Goal: Navigation & Orientation: Understand site structure

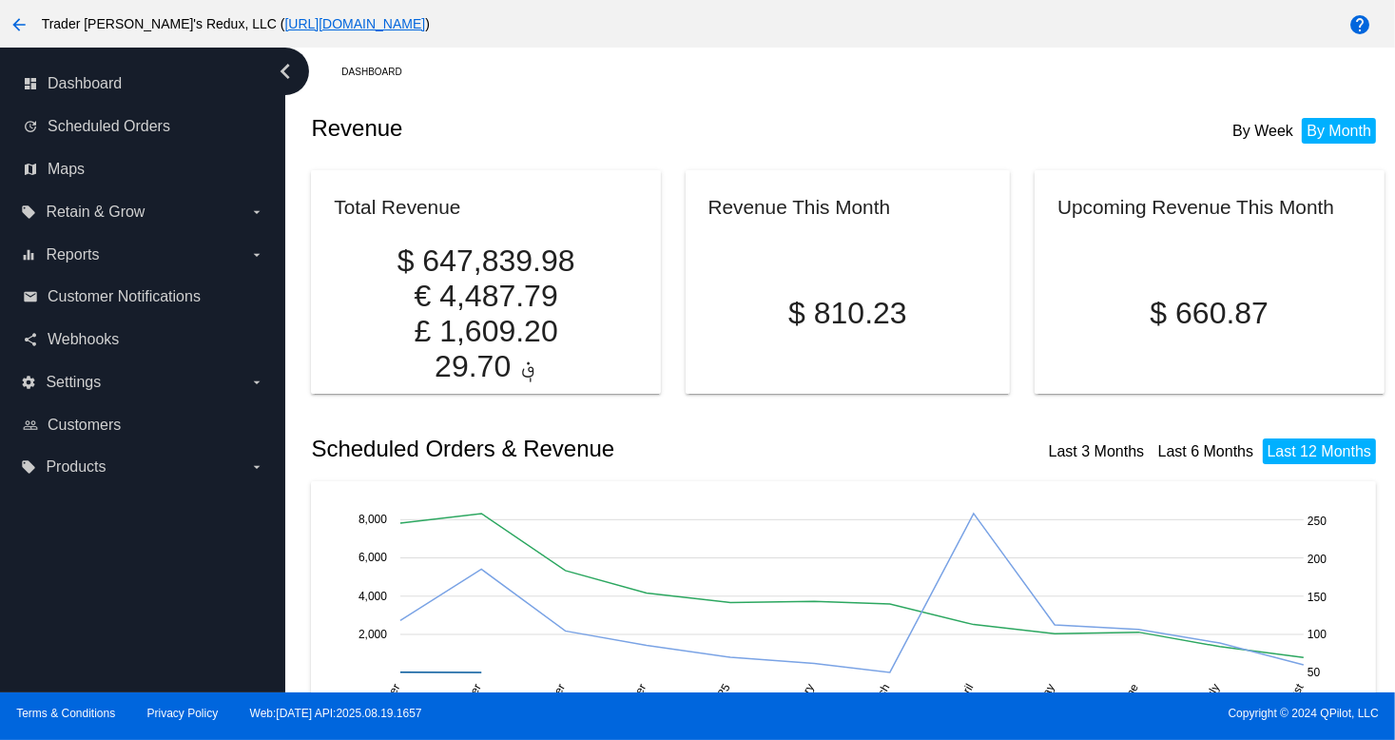
drag, startPoint x: 609, startPoint y: 116, endPoint x: 502, endPoint y: 146, distance: 110.5
click at [609, 116] on h2 "Revenue" at bounding box center [579, 128] width 536 height 27
click at [174, 132] on link "update Scheduled Orders" at bounding box center [144, 126] width 242 height 30
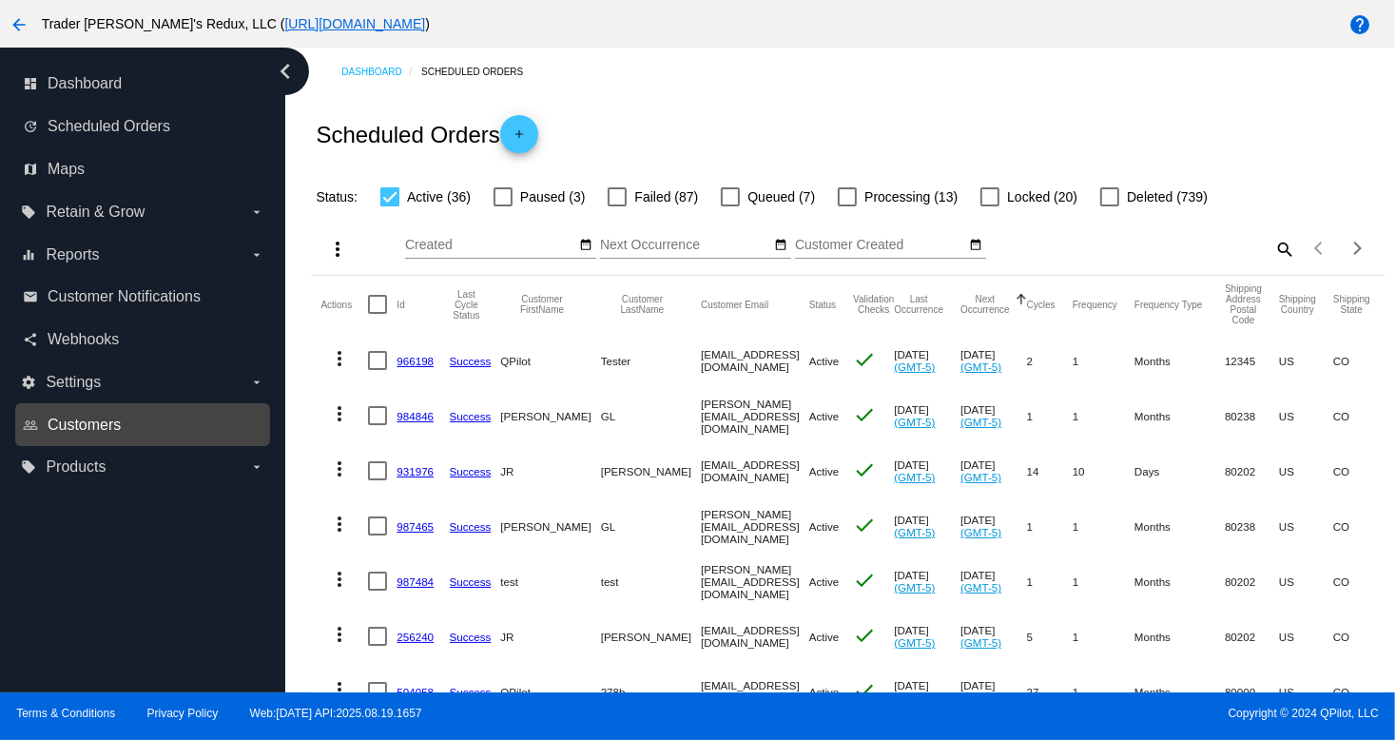
click at [110, 423] on span "Customers" at bounding box center [84, 425] width 73 height 17
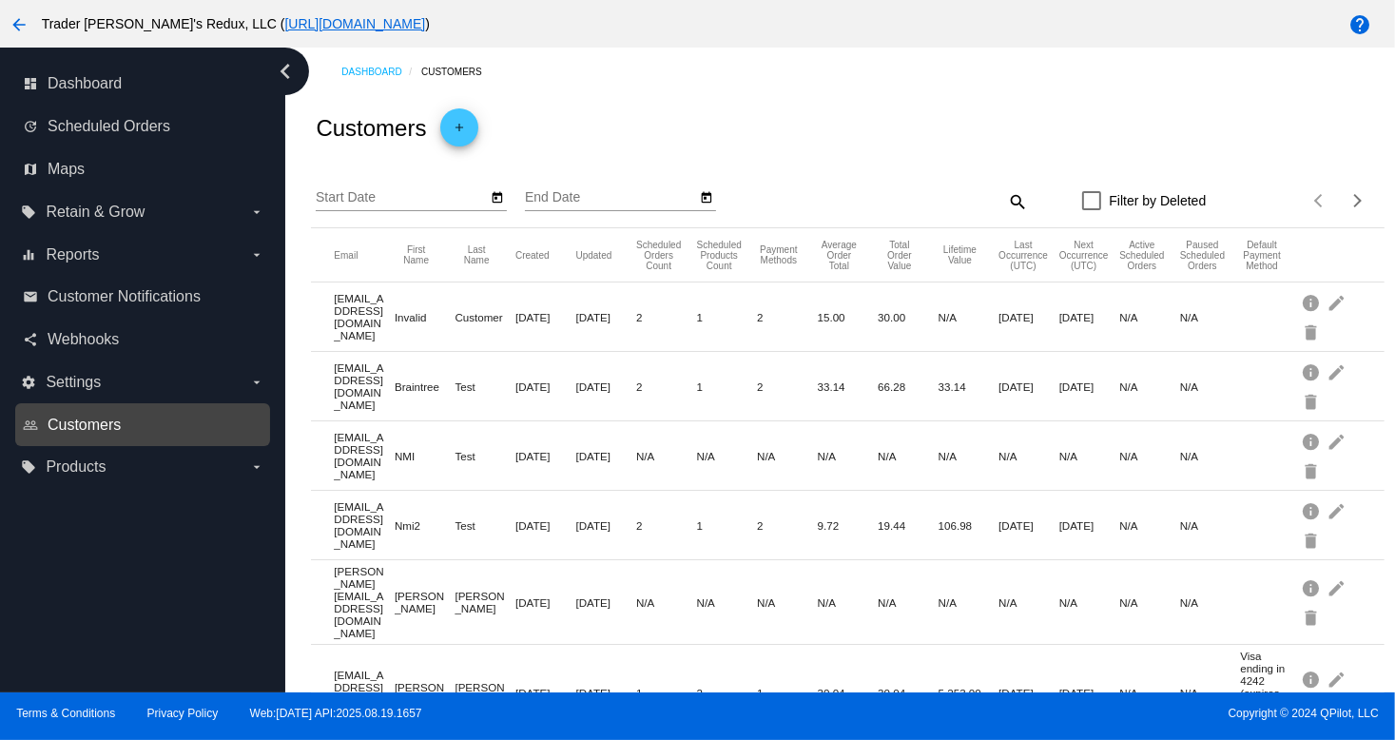
click at [94, 427] on span "Customers" at bounding box center [84, 425] width 73 height 17
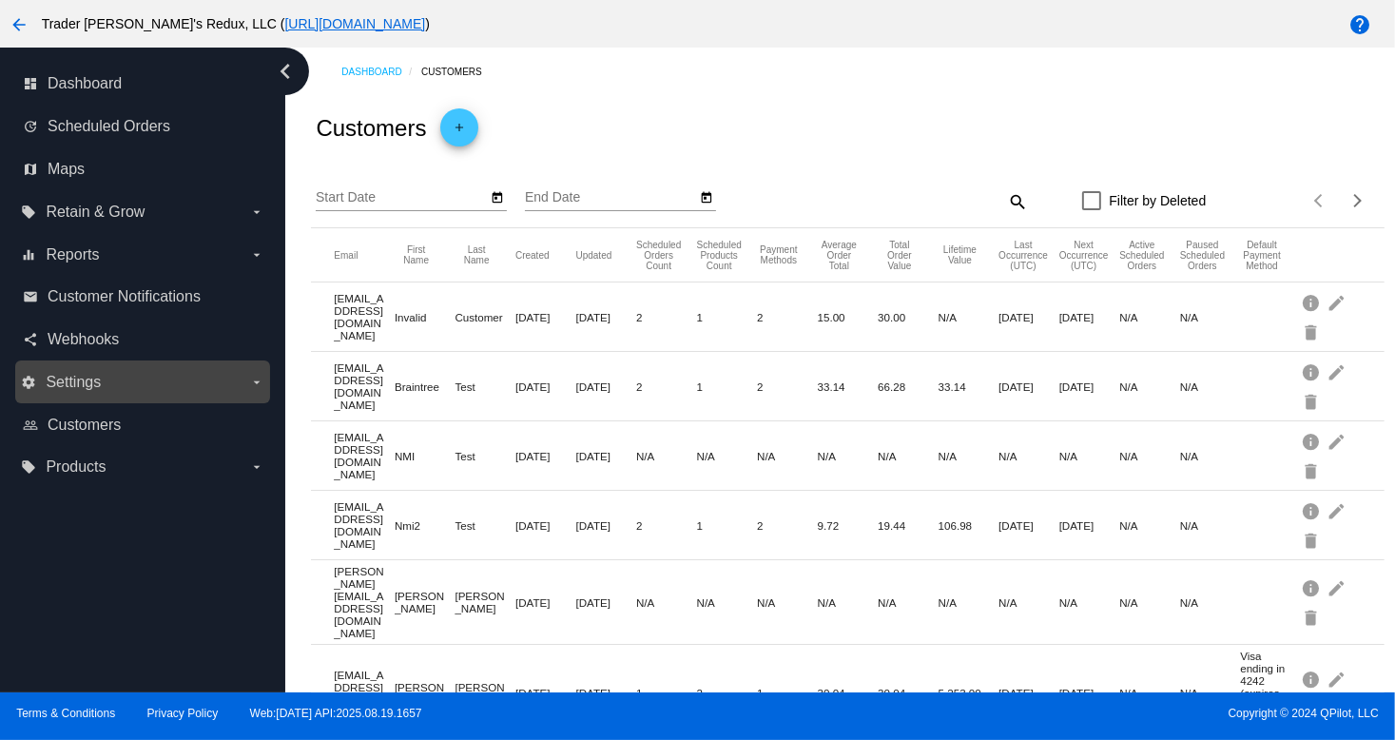
click at [68, 372] on label "settings Settings arrow_drop_down" at bounding box center [142, 382] width 243 height 30
click at [0, 0] on input "settings Settings arrow_drop_down" at bounding box center [0, 0] width 0 height 0
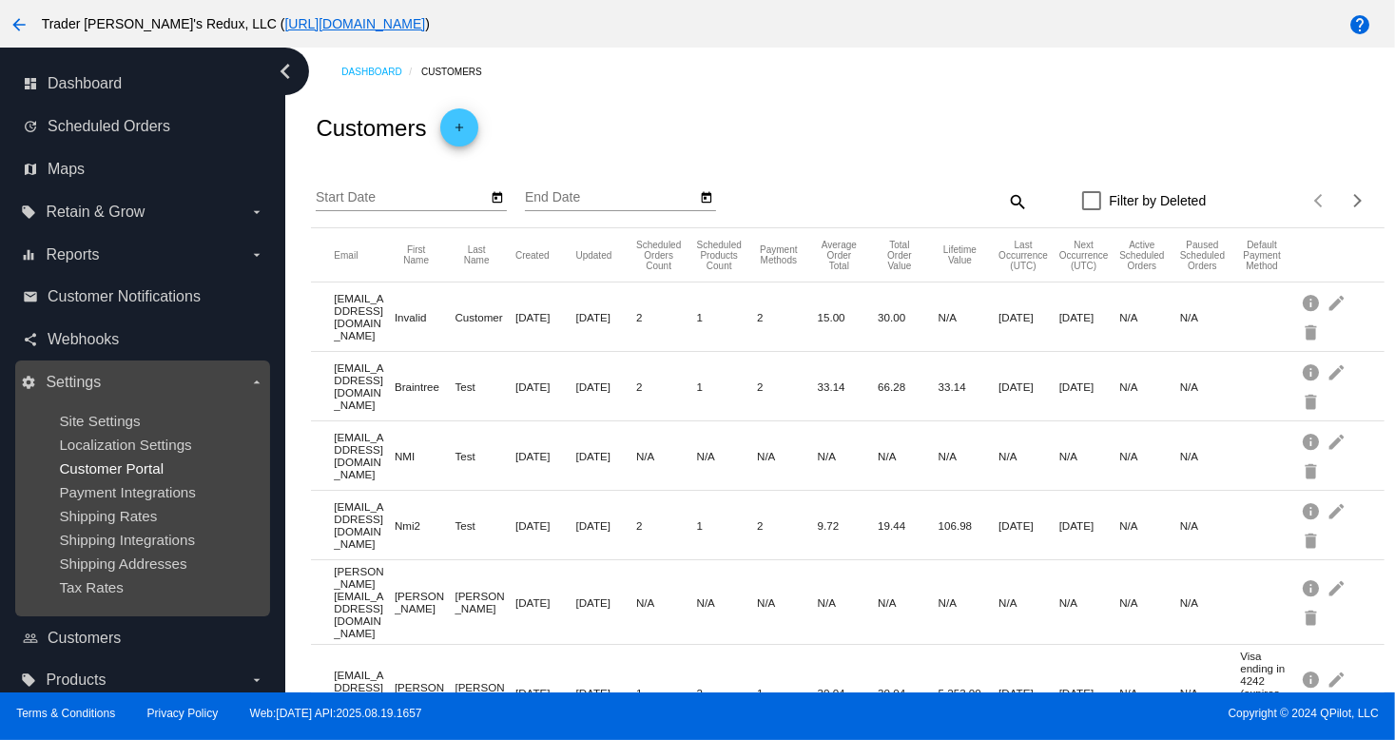
click at [148, 475] on span "Customer Portal" at bounding box center [111, 468] width 105 height 16
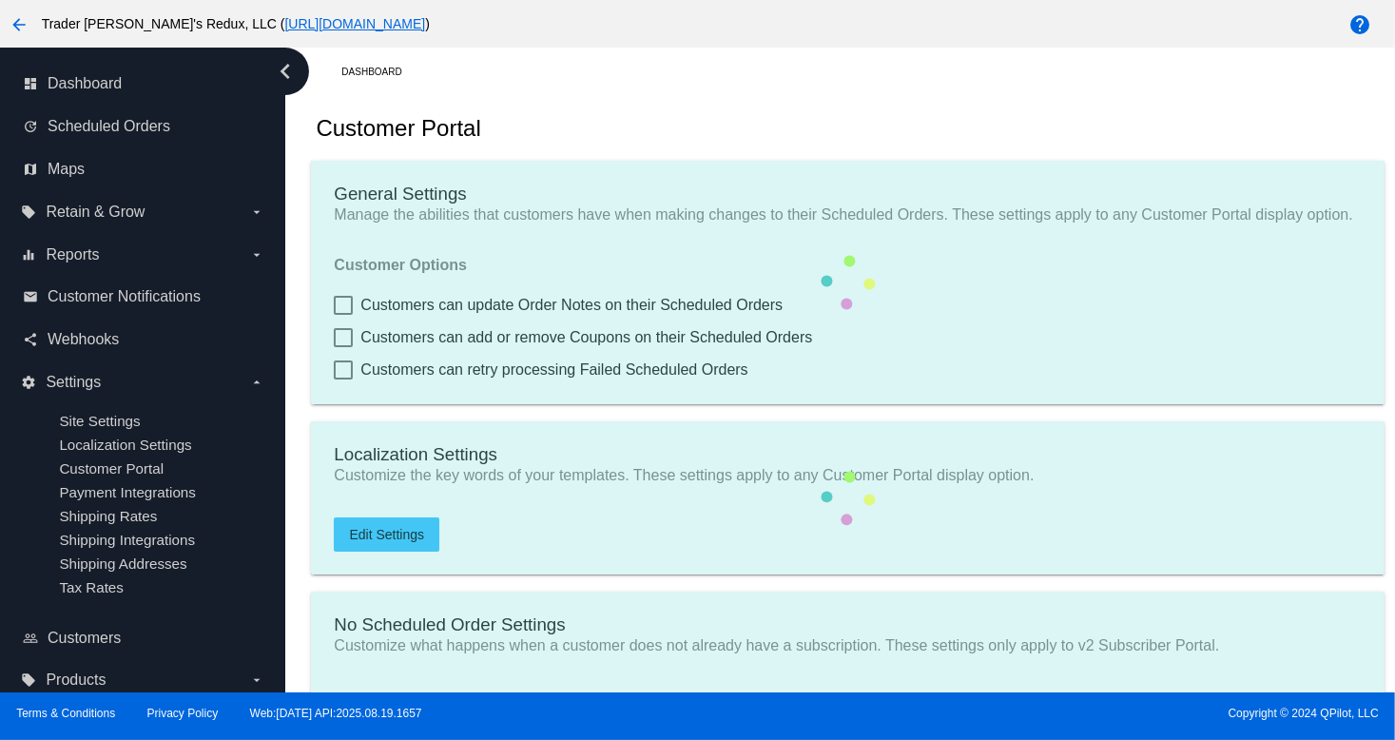
checkbox input "true"
type input "Create a Subscription"
type input "[URL][DOMAIN_NAME]"
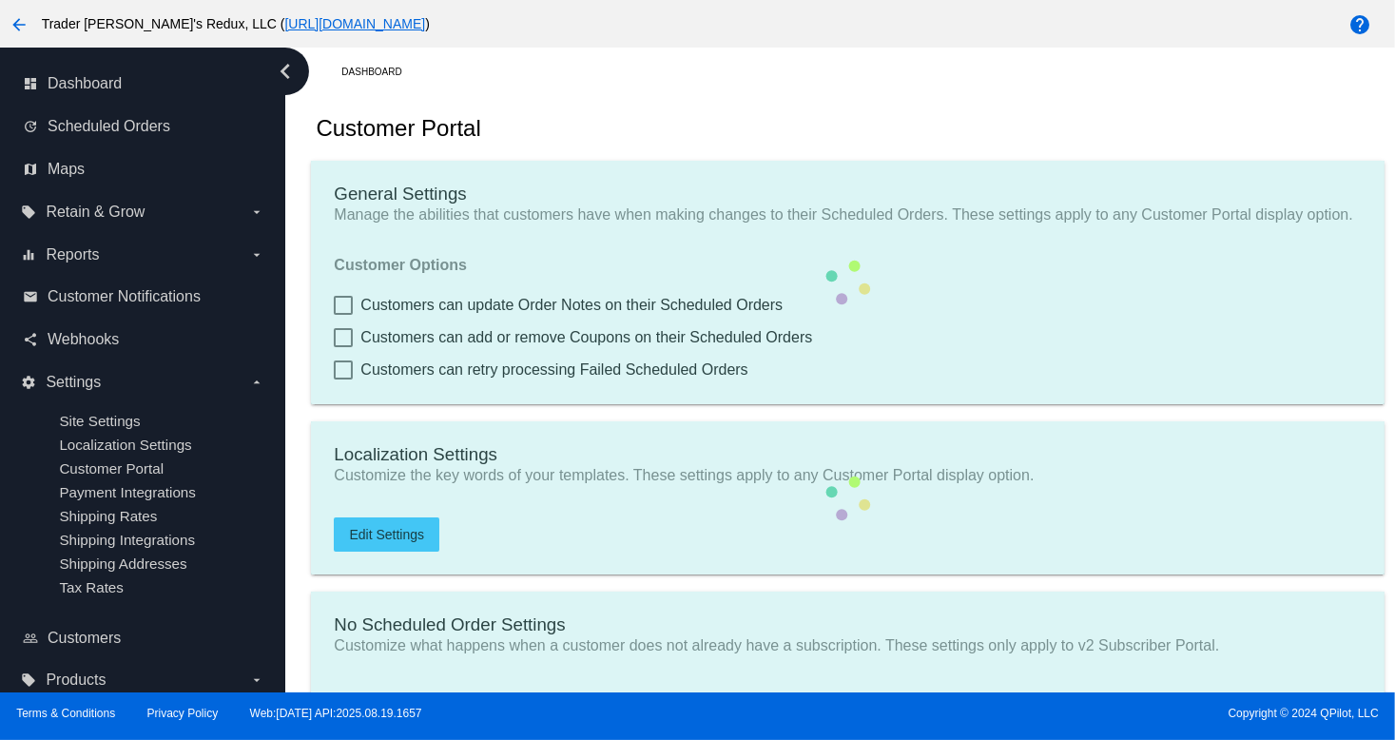
checkbox input "true"
type input "1"
type input "20"
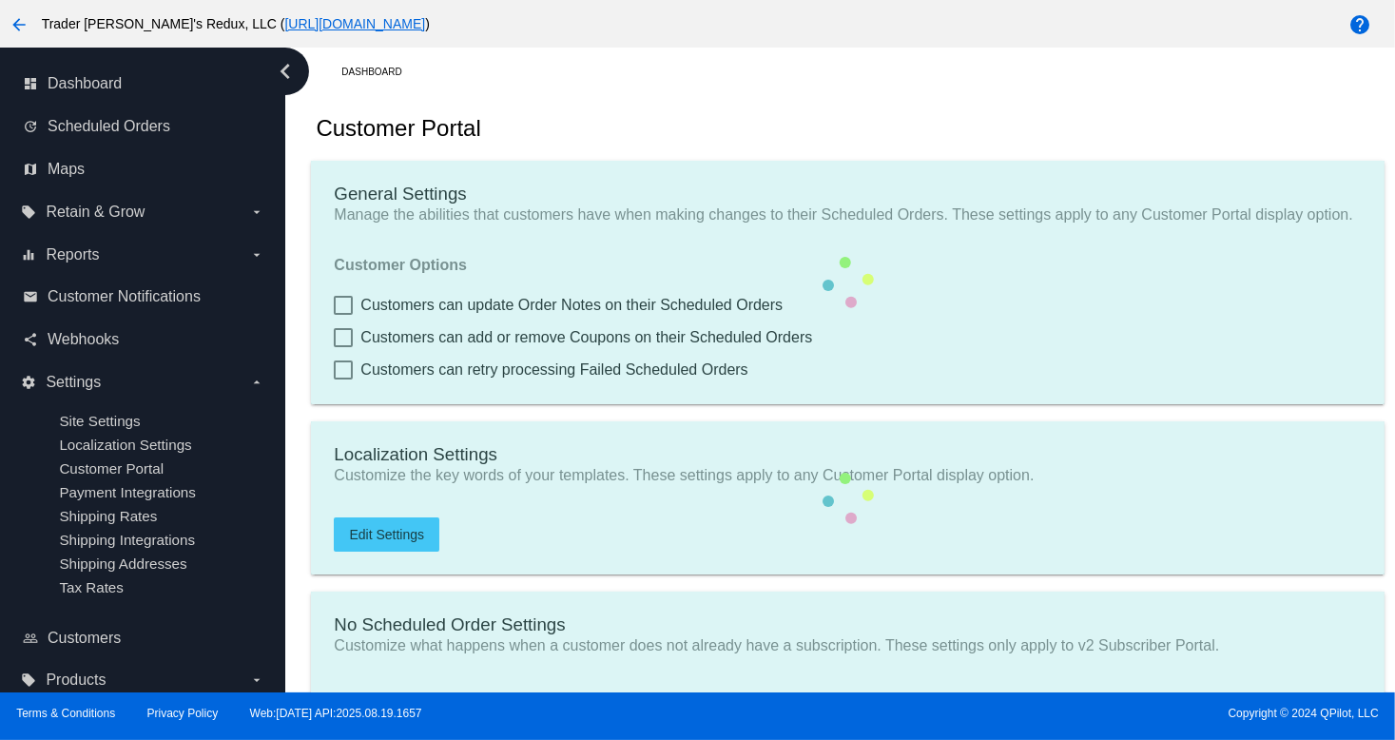
type input "500"
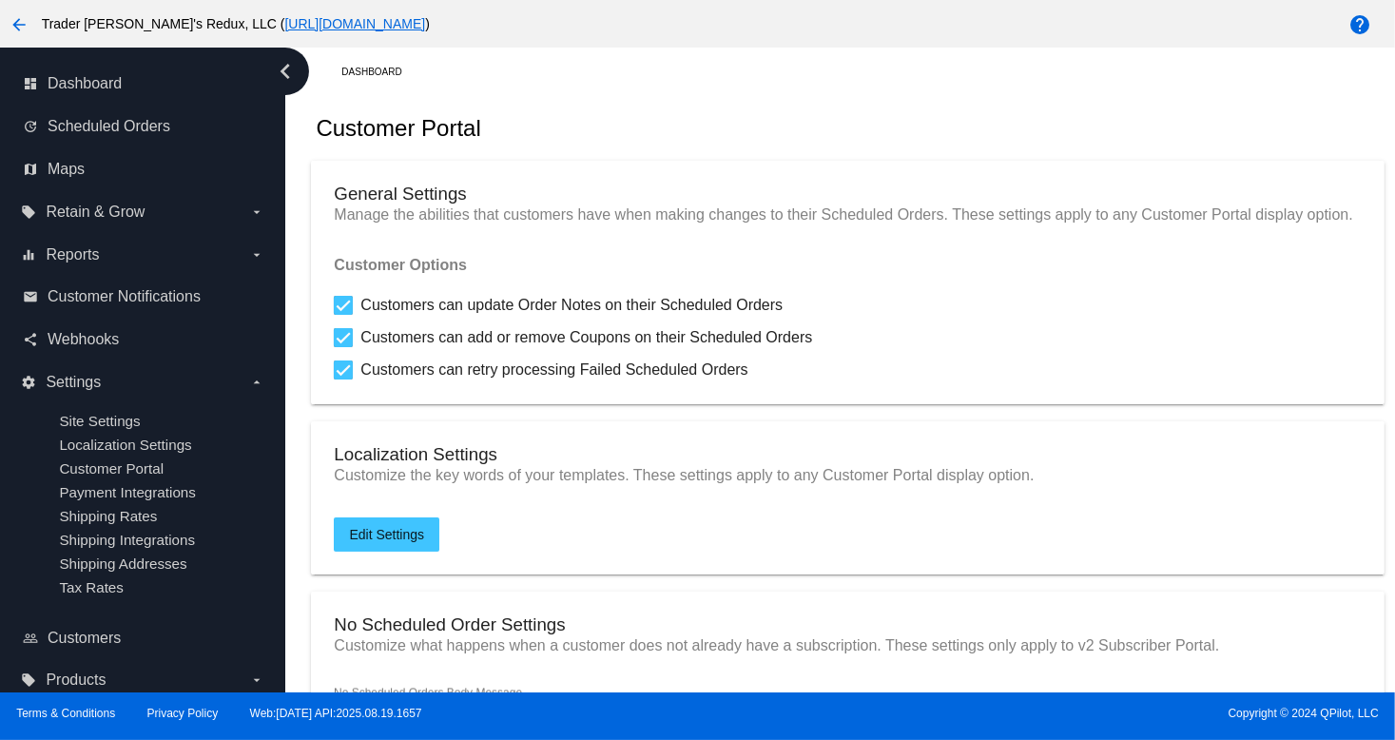
click at [680, 263] on mat-card "General Settings Manage the abilities that customers have when making changes t…" at bounding box center [847, 282] width 1073 height 243
click at [676, 260] on mat-card "General Settings Manage the abilities that customers have when making changes t…" at bounding box center [847, 282] width 1073 height 243
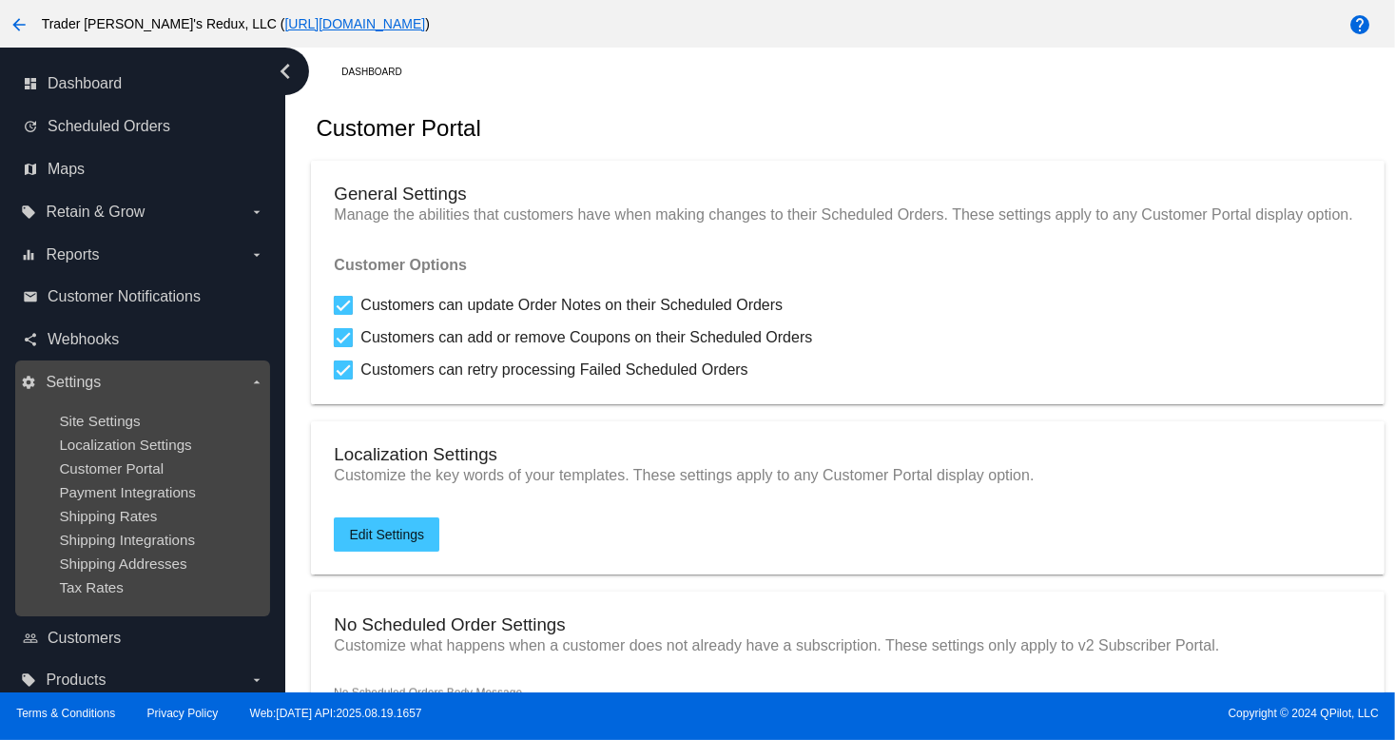
click at [135, 480] on ul "Site Settings Localization Settings Customer Portal Payment Integrations Shippi…" at bounding box center [142, 504] width 243 height 213
click at [129, 466] on span "Customer Portal" at bounding box center [111, 468] width 105 height 16
click at [112, 458] on ul "Site Settings Localization Settings Customer Portal Payment Integrations Shippi…" at bounding box center [142, 504] width 243 height 213
click at [118, 434] on ul "Site Settings Localization Settings Customer Portal Payment Integrations Shippi…" at bounding box center [142, 504] width 243 height 213
click at [121, 434] on ul "Site Settings Localization Settings Customer Portal Payment Integrations Shippi…" at bounding box center [142, 504] width 243 height 213
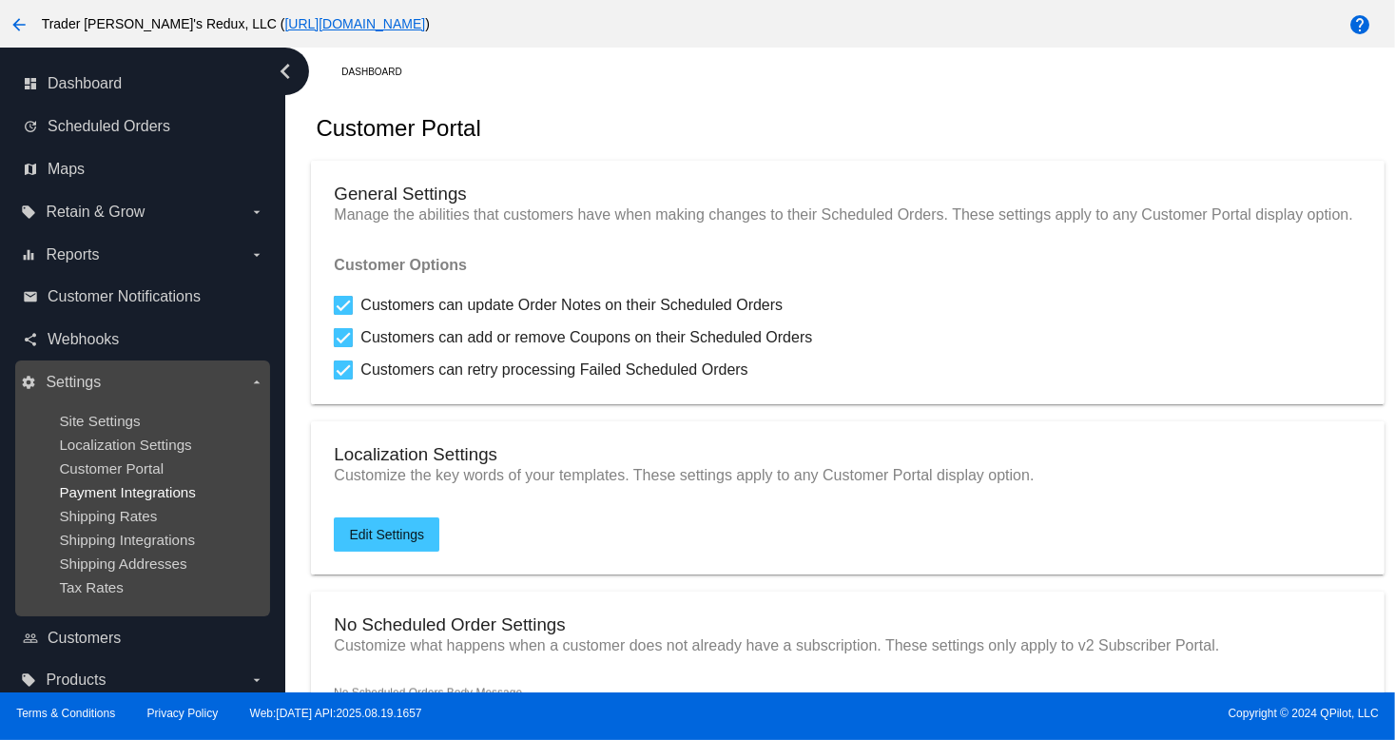
click at [99, 492] on span "Payment Integrations" at bounding box center [127, 492] width 137 height 16
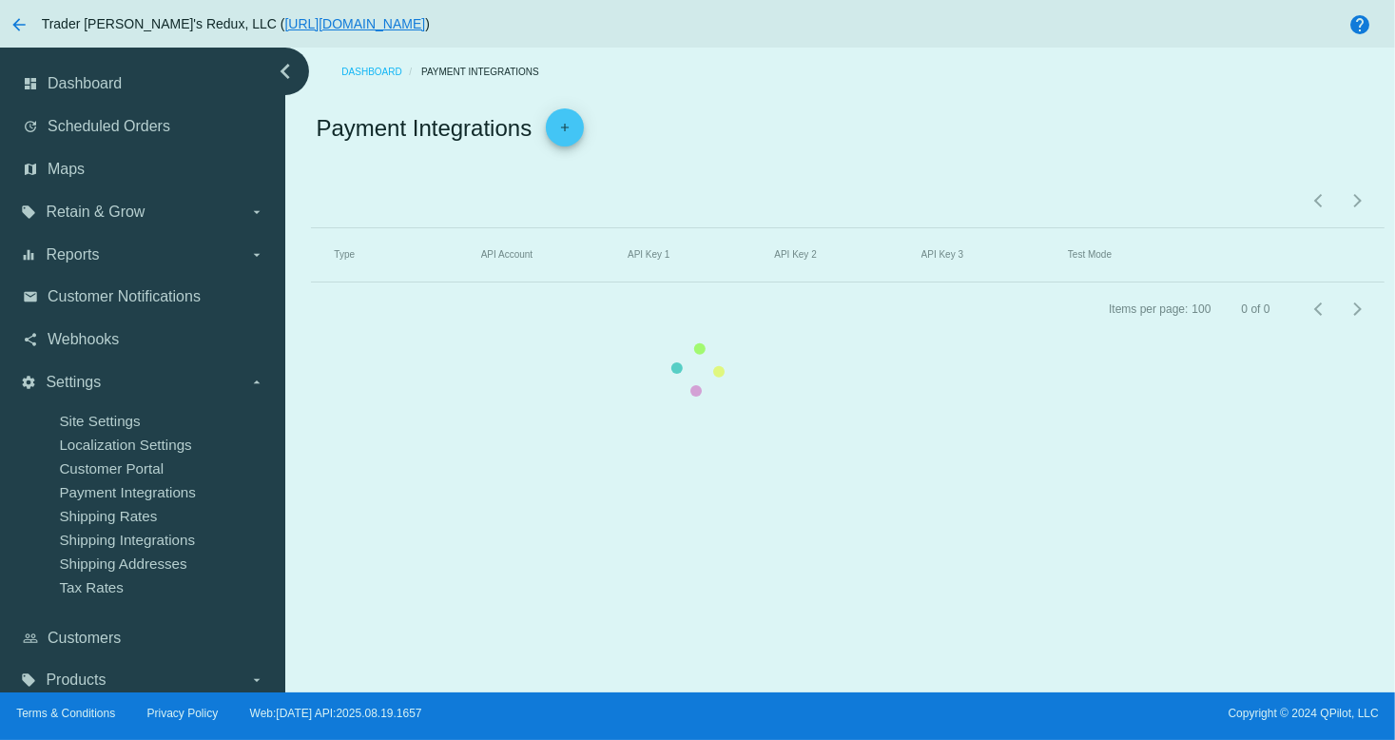
click at [311, 282] on mat-table "Type API Account API Key 1 API Key 2 API Key 3 Test Mode" at bounding box center [847, 255] width 1073 height 54
click at [113, 479] on div "dashboard Dashboard update Scheduled Orders map Maps local_offer Retain & Grow …" at bounding box center [697, 370] width 1395 height 645
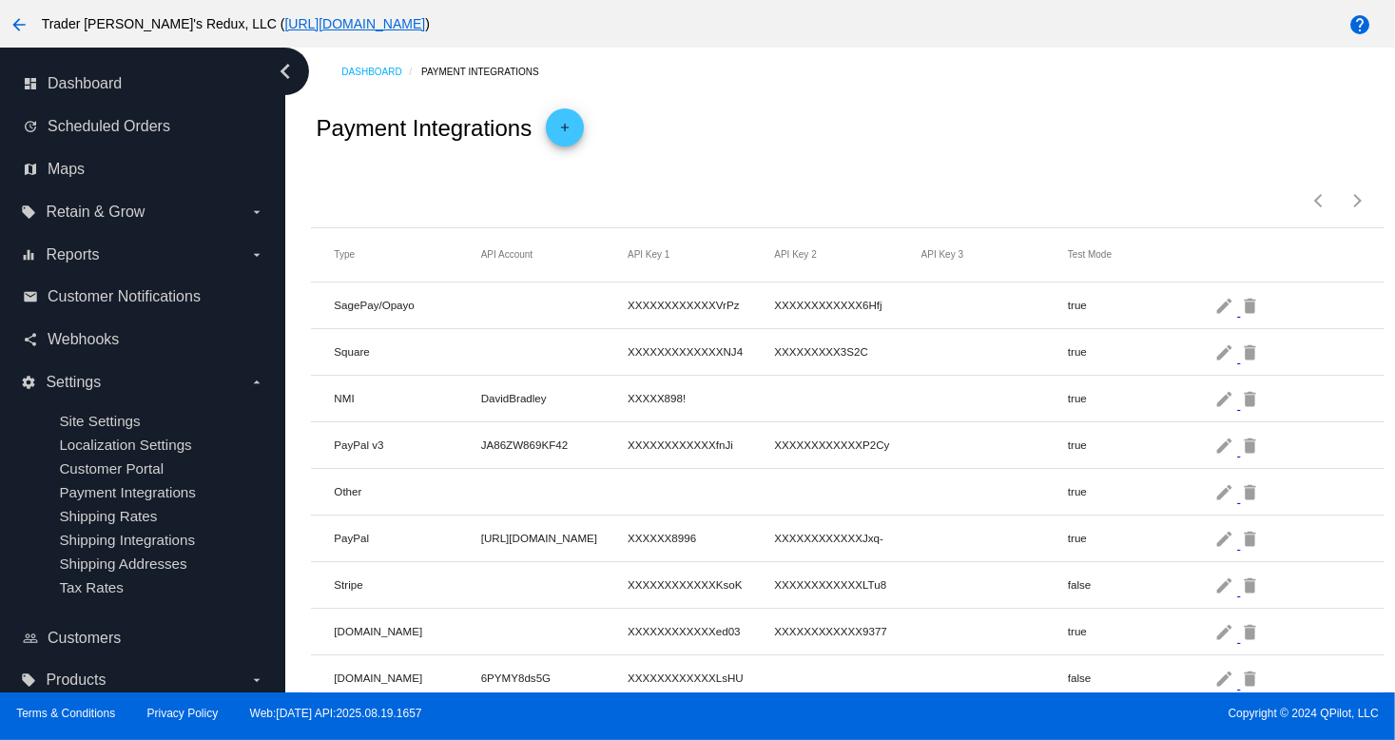
click at [1179, 593] on mat-cell "false" at bounding box center [1141, 584] width 146 height 22
drag, startPoint x: 1014, startPoint y: 294, endPoint x: 952, endPoint y: 298, distance: 61.9
click at [1012, 294] on mat-row "SagePay/Opayo XXXXXXXXXXXXVrPz XXXXXXXXXXXX6Hfj true edit delete" at bounding box center [847, 305] width 1073 height 47
click at [116, 212] on span "Retain & Grow" at bounding box center [95, 212] width 99 height 17
click at [0, 0] on input "local_offer Retain & Grow arrow_drop_down" at bounding box center [0, 0] width 0 height 0
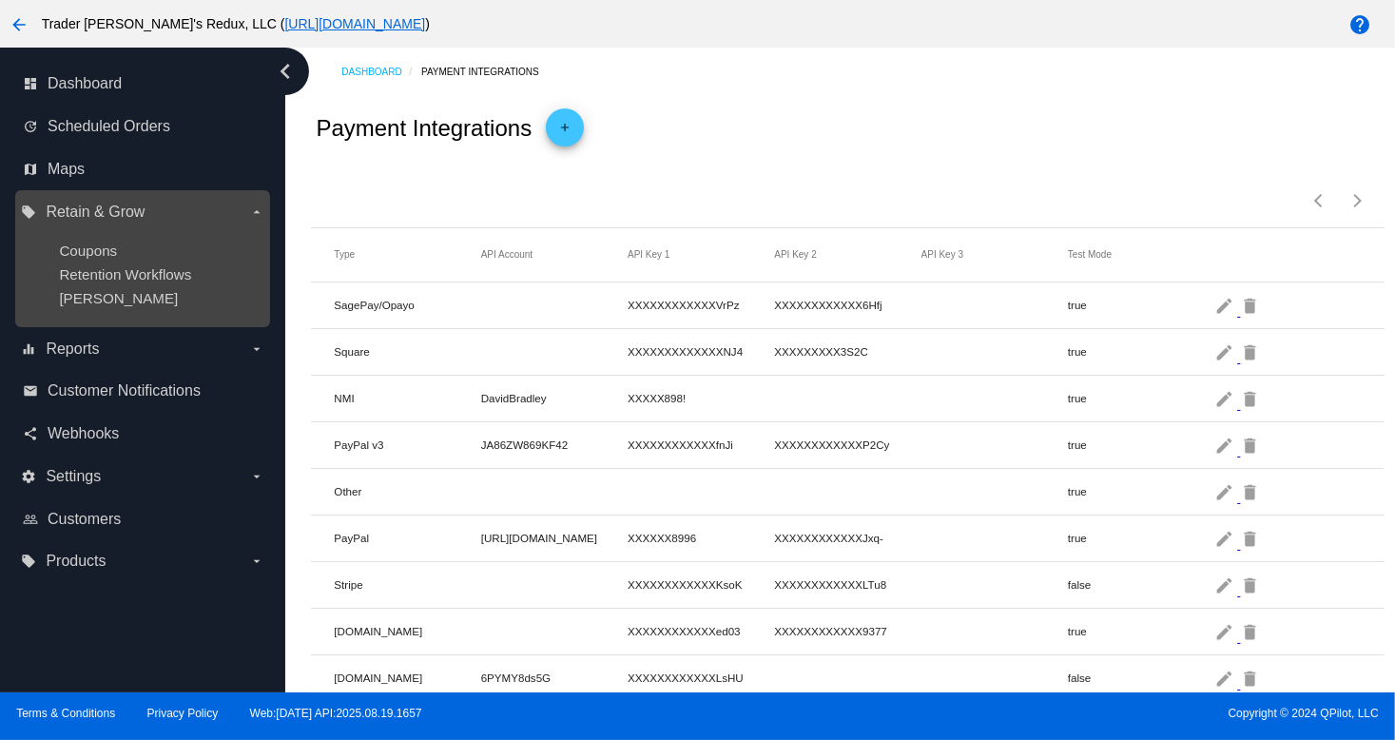
click at [84, 241] on ul "Coupons Retention Workflows [PERSON_NAME]" at bounding box center [142, 274] width 243 height 94
click at [87, 255] on span "Coupons" at bounding box center [88, 251] width 58 height 16
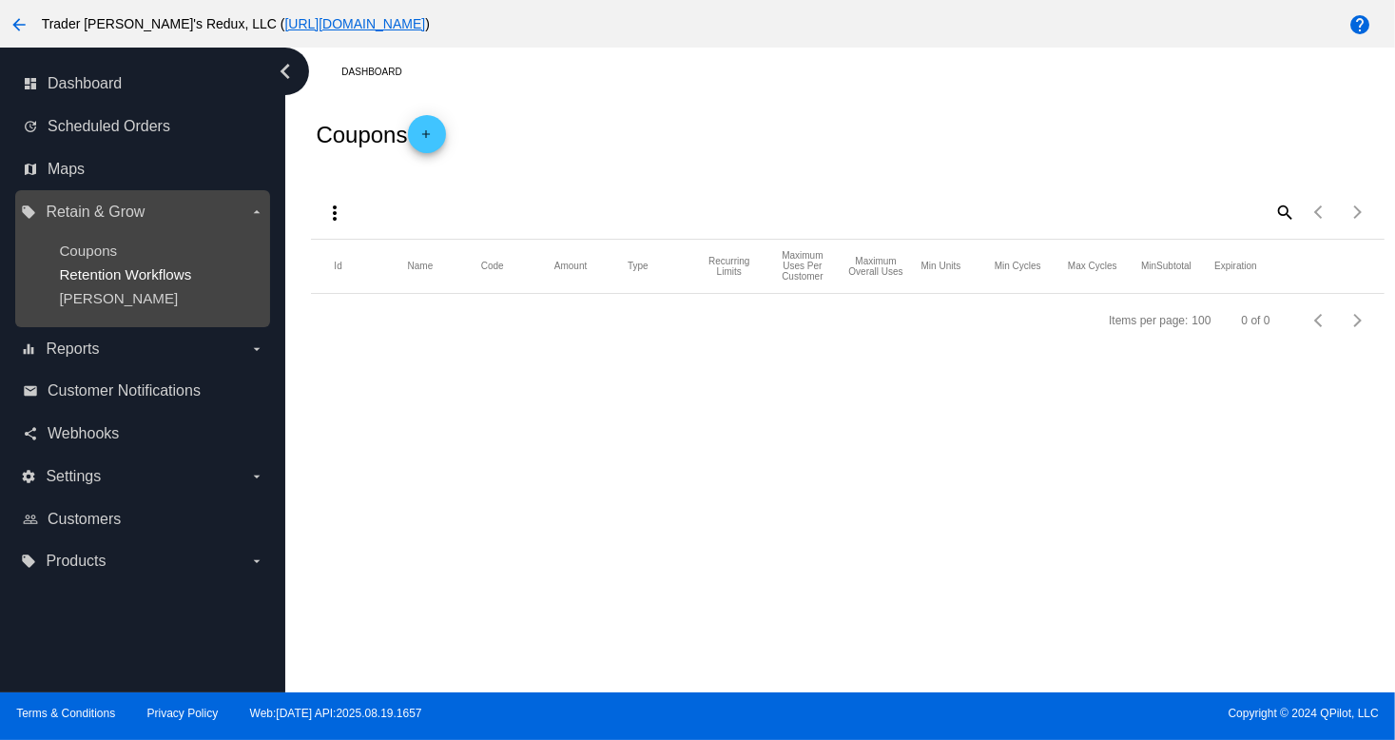
click at [84, 278] on span "Retention Workflows" at bounding box center [125, 274] width 132 height 16
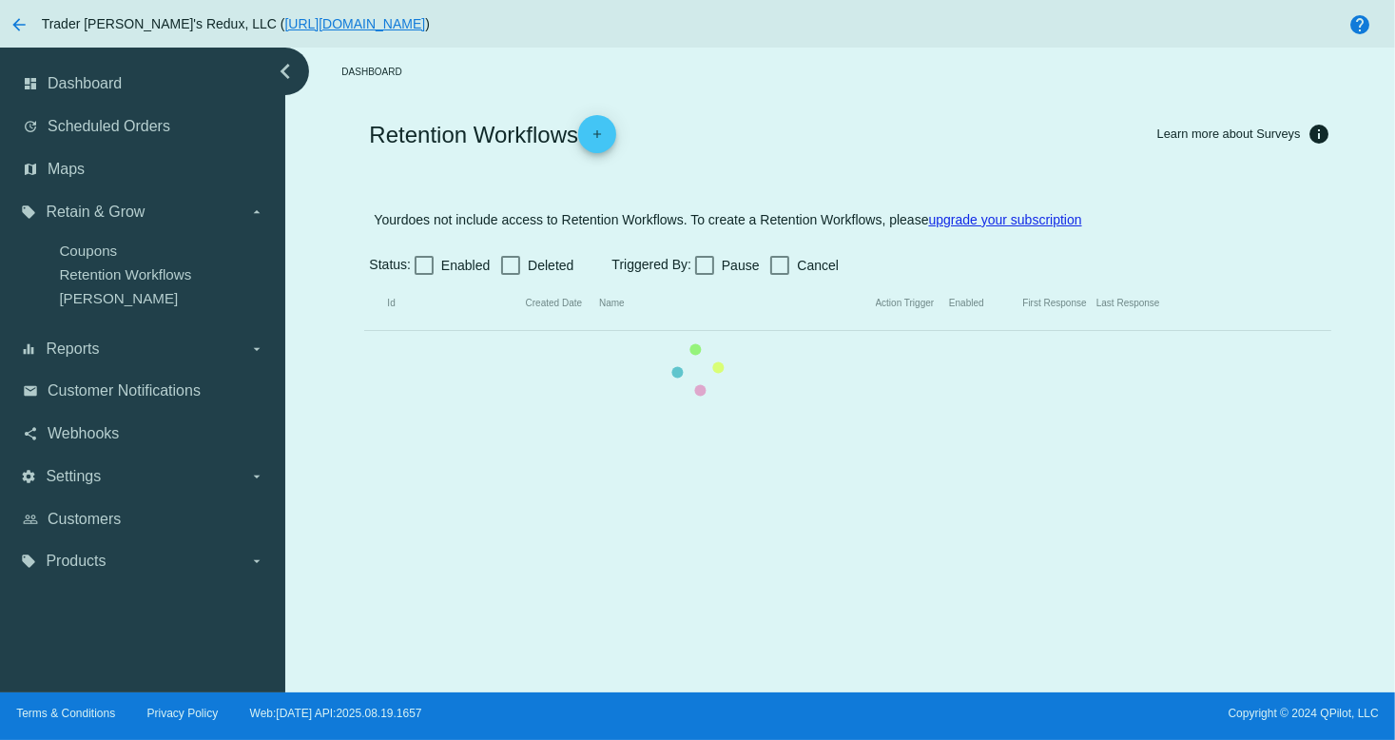
click at [508, 331] on mat-table "Id Created Date Name Action Trigger Enabled First Response Last Response" at bounding box center [847, 304] width 966 height 54
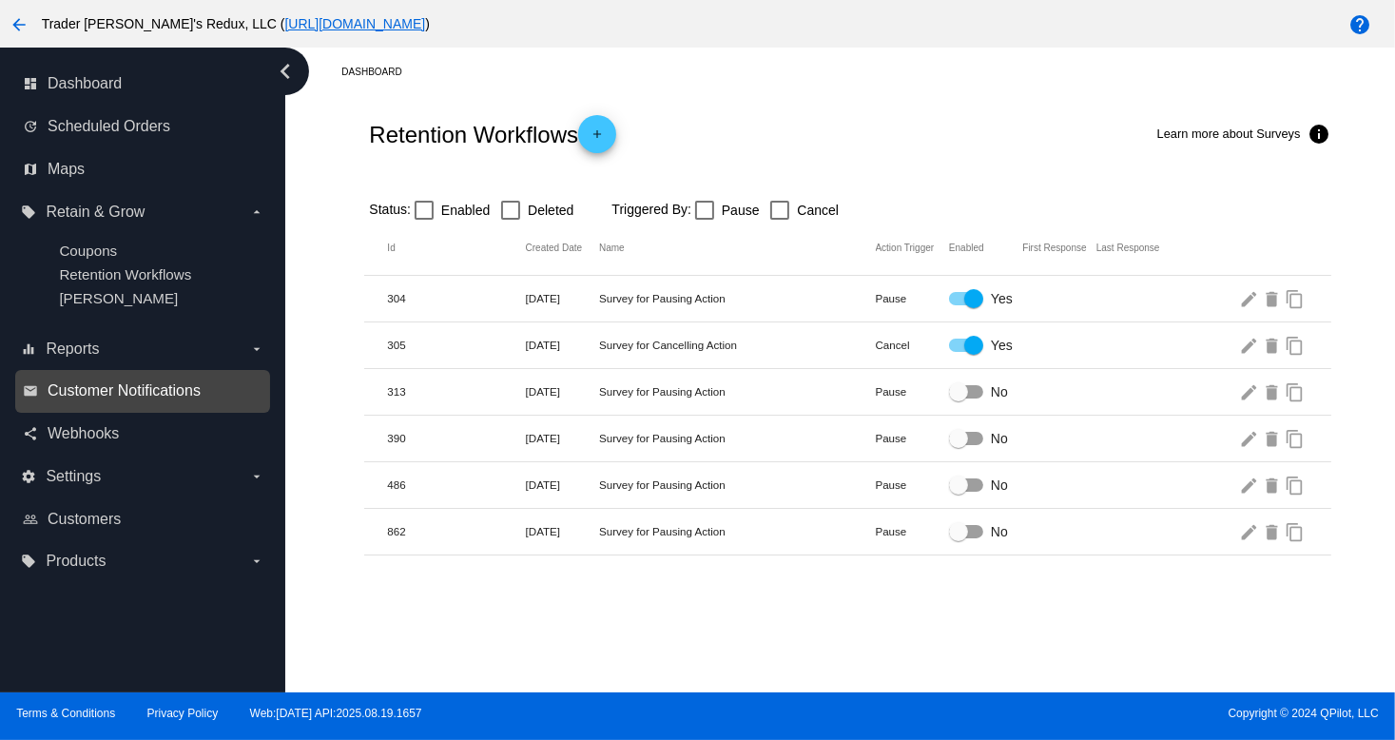
click at [151, 398] on span "Customer Notifications" at bounding box center [124, 390] width 153 height 17
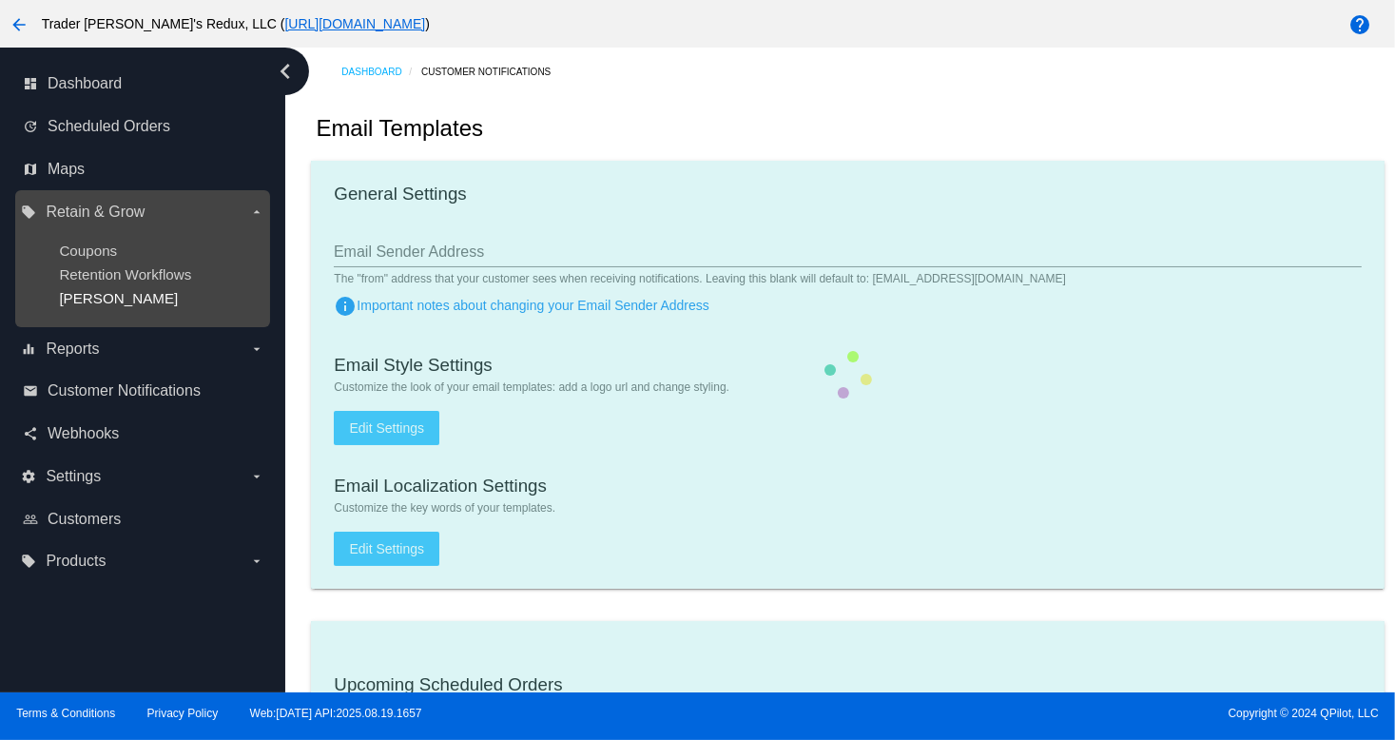
click at [89, 306] on span "[PERSON_NAME]" at bounding box center [118, 298] width 119 height 16
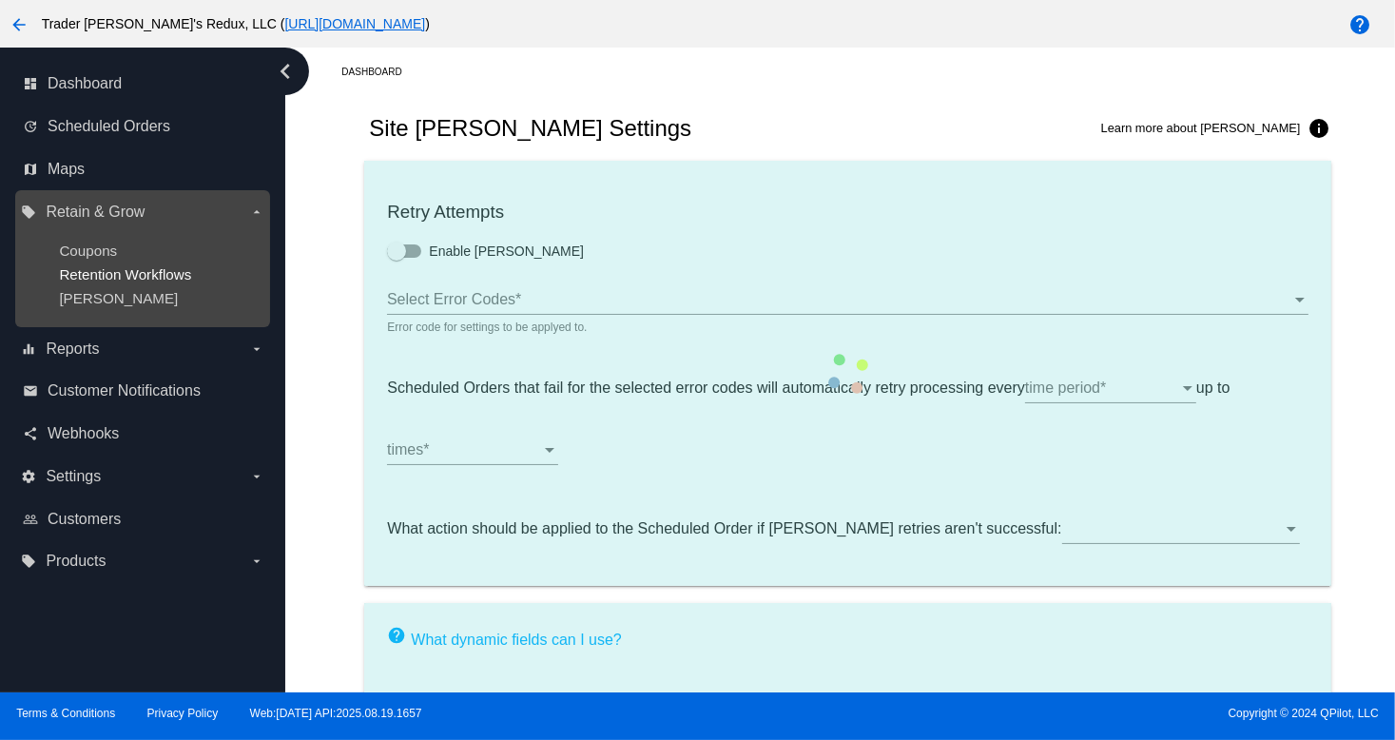
click at [88, 274] on span "Retention Workflows" at bounding box center [125, 274] width 132 height 16
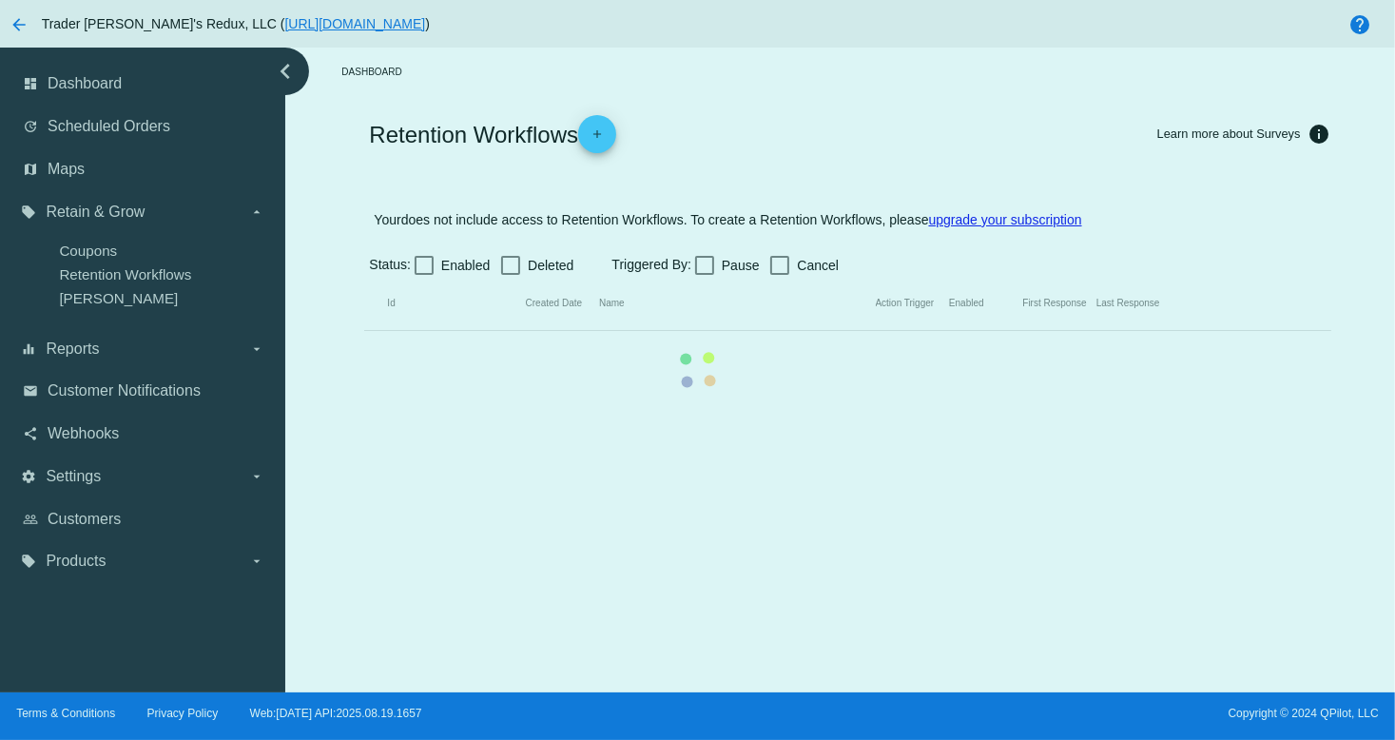
click at [364, 277] on mat-table "Id Created Date Name Action Trigger Enabled First Response Last Response" at bounding box center [847, 304] width 966 height 54
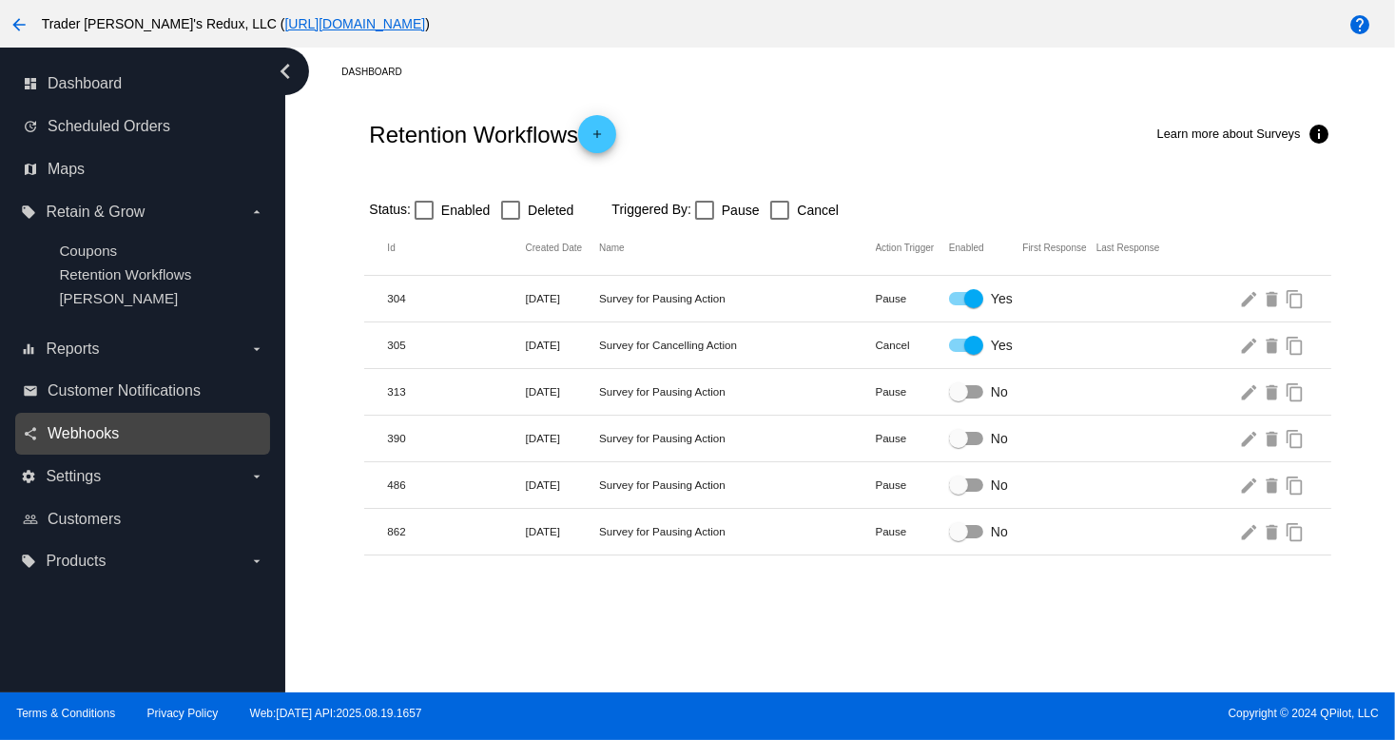
click at [101, 442] on span "Webhooks" at bounding box center [83, 433] width 71 height 17
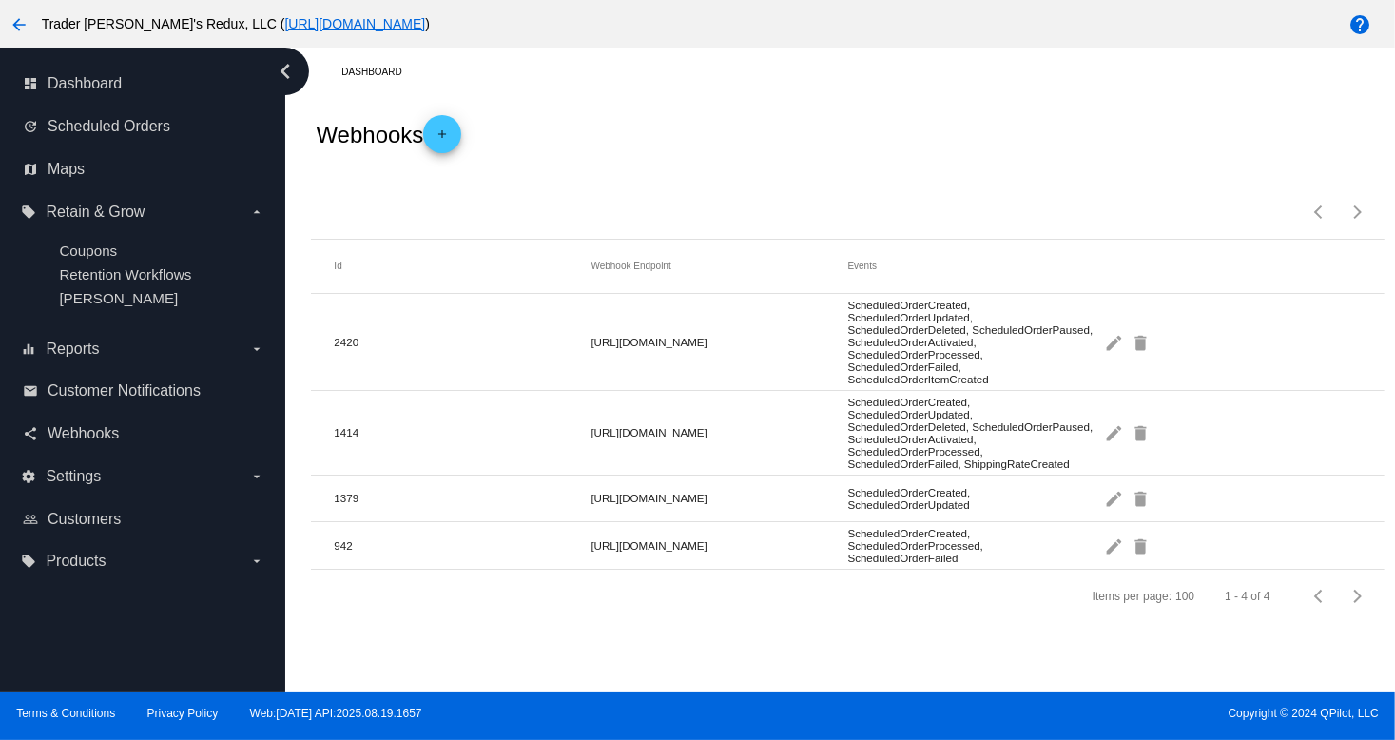
drag, startPoint x: 714, startPoint y: 166, endPoint x: 627, endPoint y: 186, distance: 89.7
click at [706, 172] on dashboard-webhooks "Webhooks add Items per page: 100 1 - 4 of 4 Id Webhook Endpoint Events 2420 [UR…" at bounding box center [847, 359] width 1073 height 527
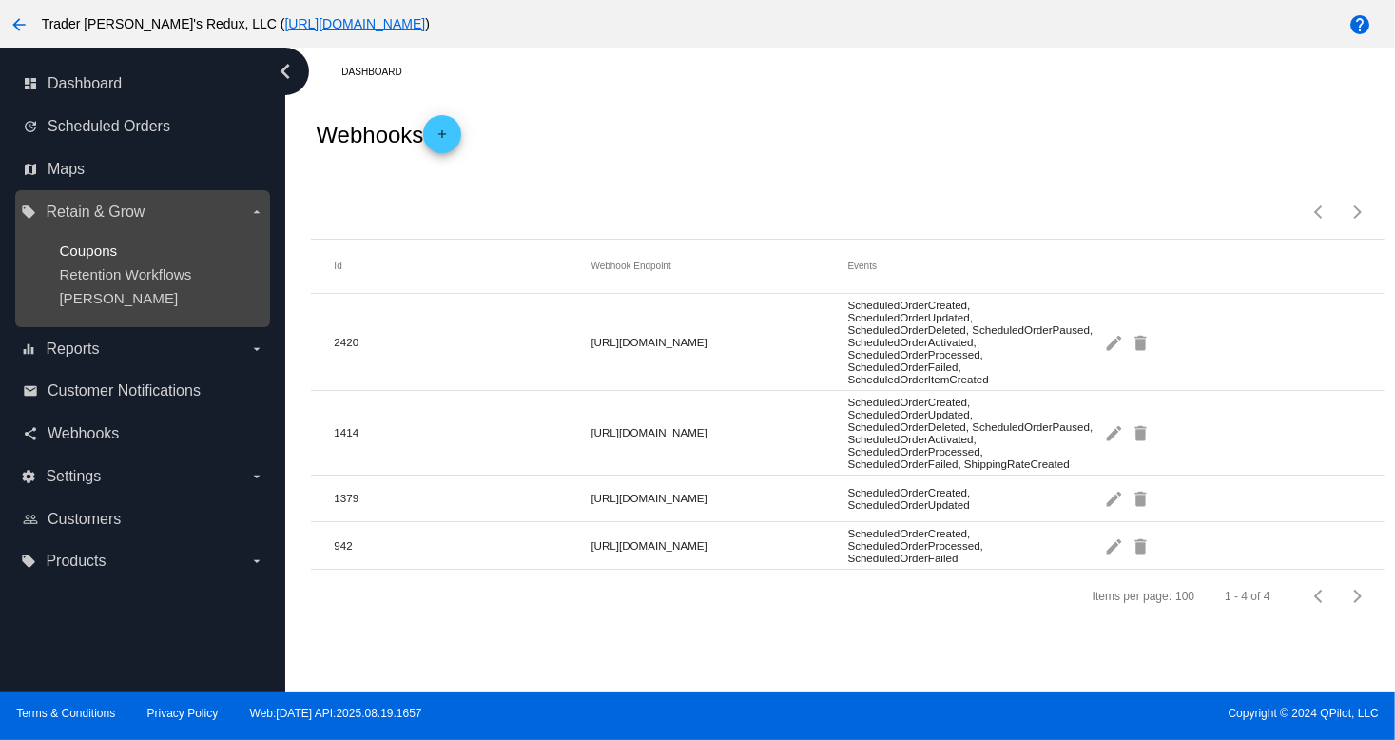
click at [69, 243] on span "Coupons" at bounding box center [88, 251] width 58 height 16
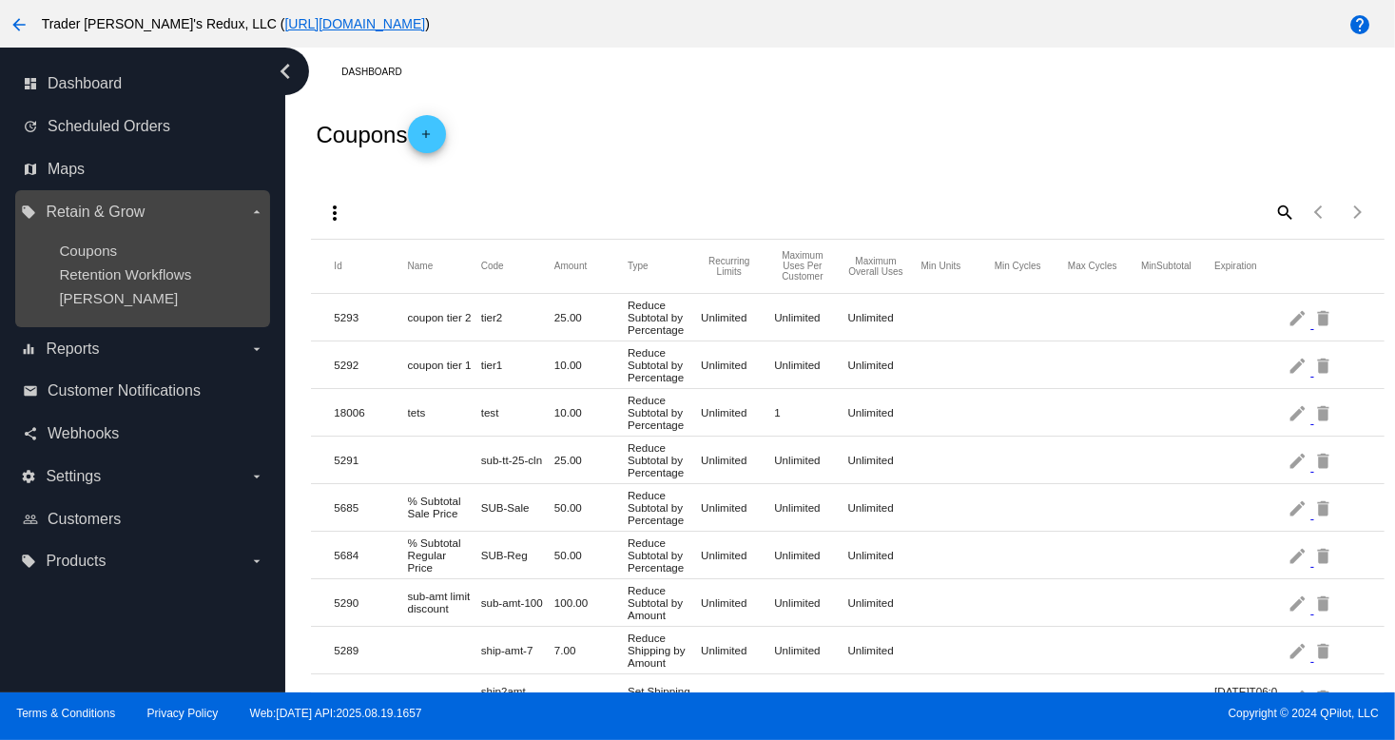
drag, startPoint x: 86, startPoint y: 309, endPoint x: 110, endPoint y: 322, distance: 28.1
click at [90, 311] on ul "Coupons Retention Workflows [PERSON_NAME]" at bounding box center [142, 274] width 243 height 94
click at [99, 301] on span "[PERSON_NAME]" at bounding box center [118, 298] width 119 height 16
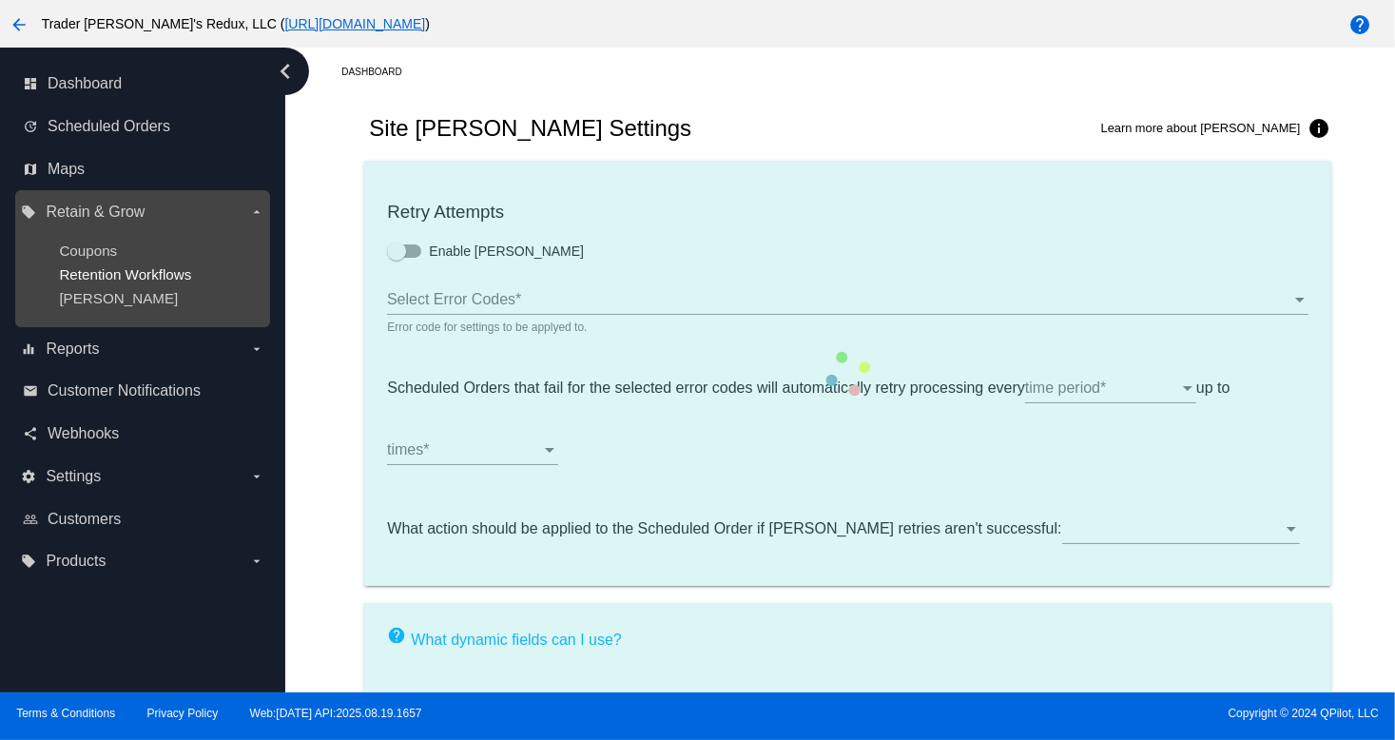
click at [93, 282] on span "Retention Workflows" at bounding box center [125, 274] width 132 height 16
